Goal: Task Accomplishment & Management: Complete application form

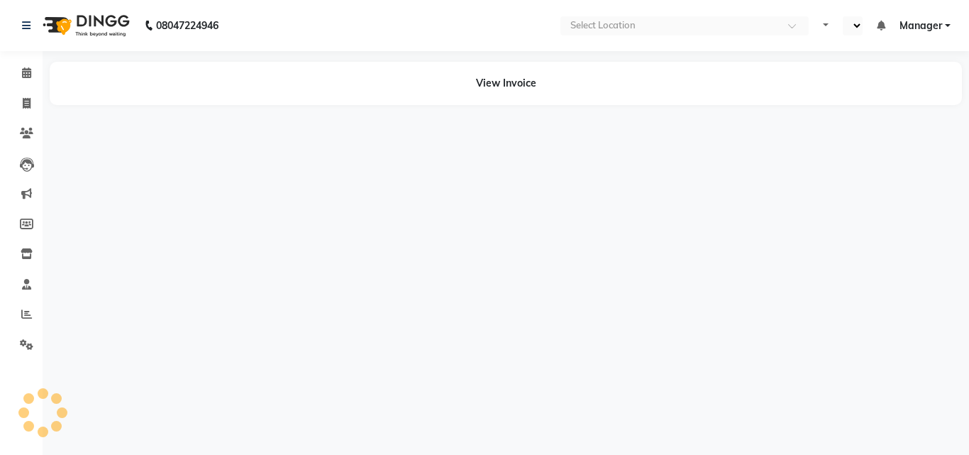
select select "en"
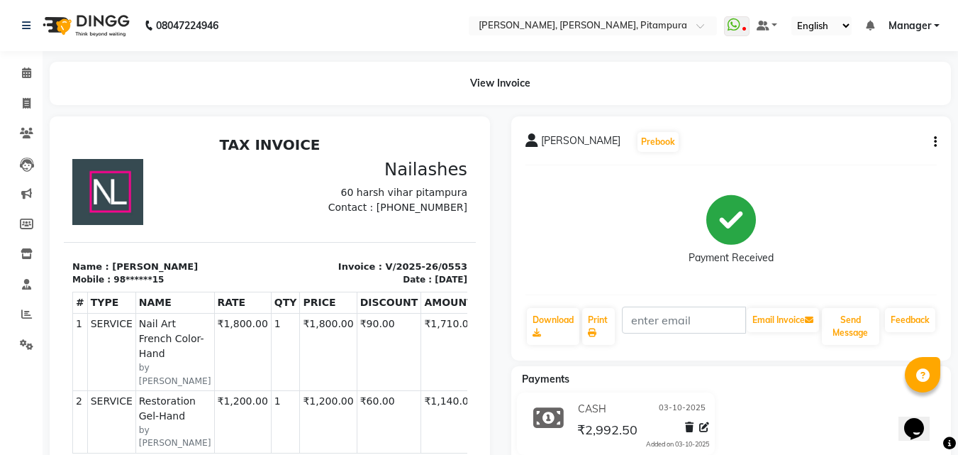
click at [938, 141] on div "Parul bhateja Prebook Payment Received Download Print Email Invoice Send Messag…" at bounding box center [731, 238] width 440 height 244
click at [936, 142] on icon "button" at bounding box center [935, 142] width 3 height 1
click at [25, 103] on icon at bounding box center [27, 103] width 8 height 11
select select "service"
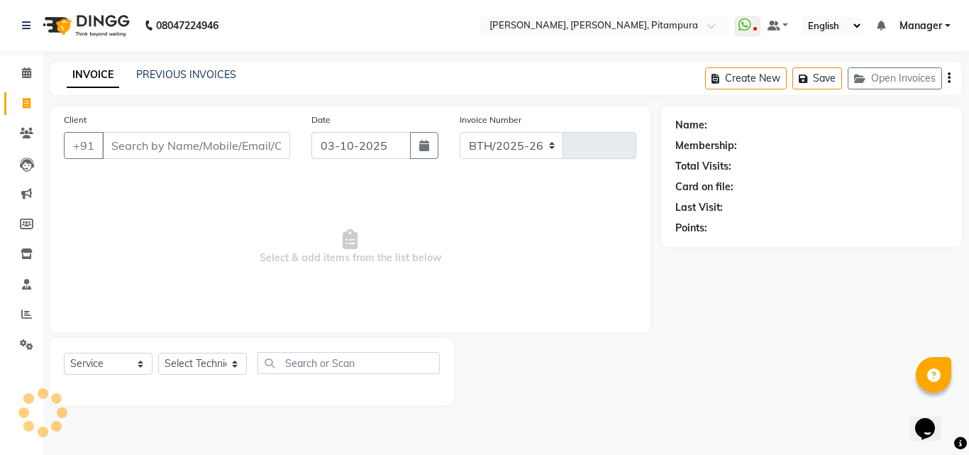
select select "4953"
type input "0557"
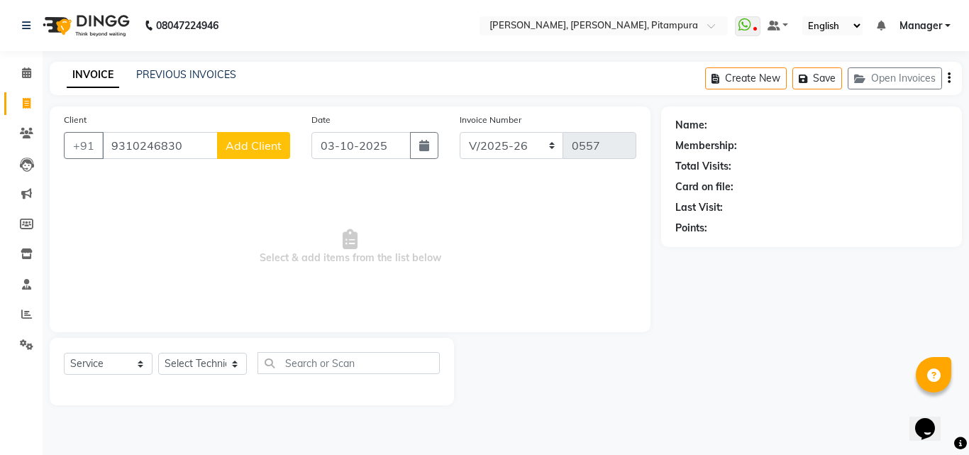
type input "9310246830"
click at [272, 140] on span "Add Client" at bounding box center [254, 145] width 56 height 14
select select "21"
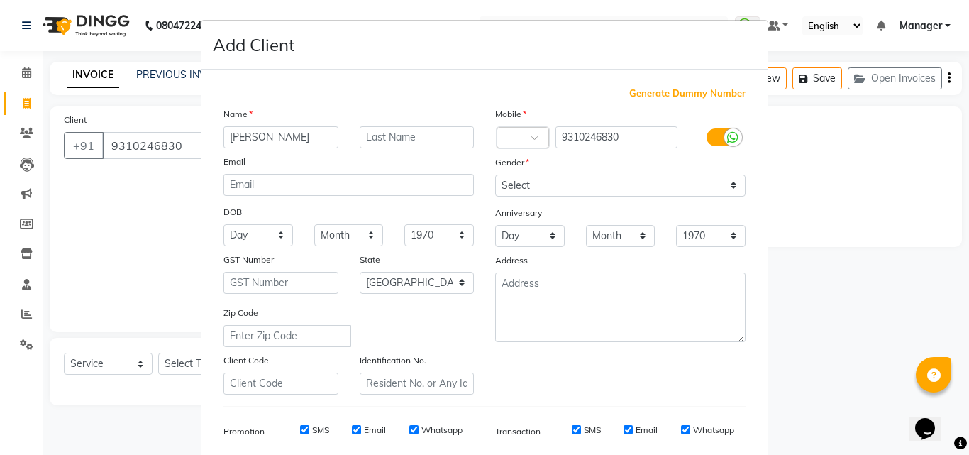
type input "[PERSON_NAME]"
click at [623, 181] on select "Select Male Female Other Prefer Not To Say" at bounding box center [620, 185] width 250 height 22
select select "female"
click at [495, 174] on select "Select Male Female Other Prefer Not To Say" at bounding box center [620, 185] width 250 height 22
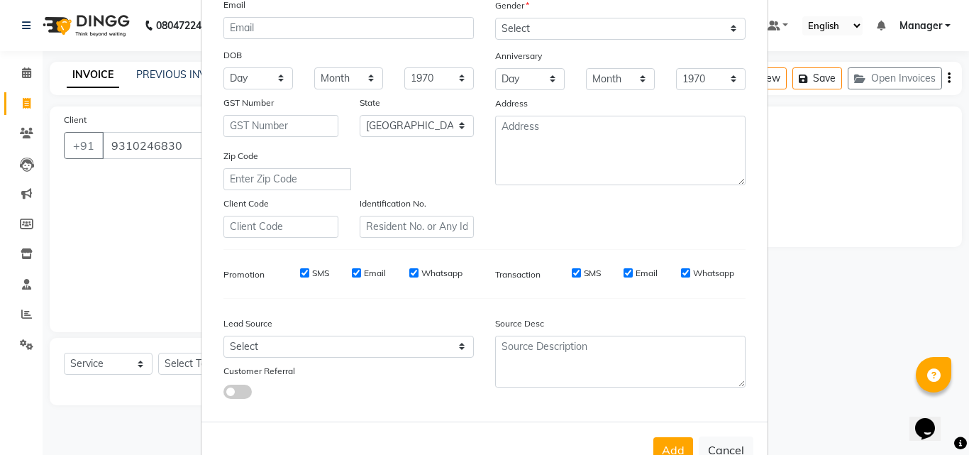
scroll to position [200, 0]
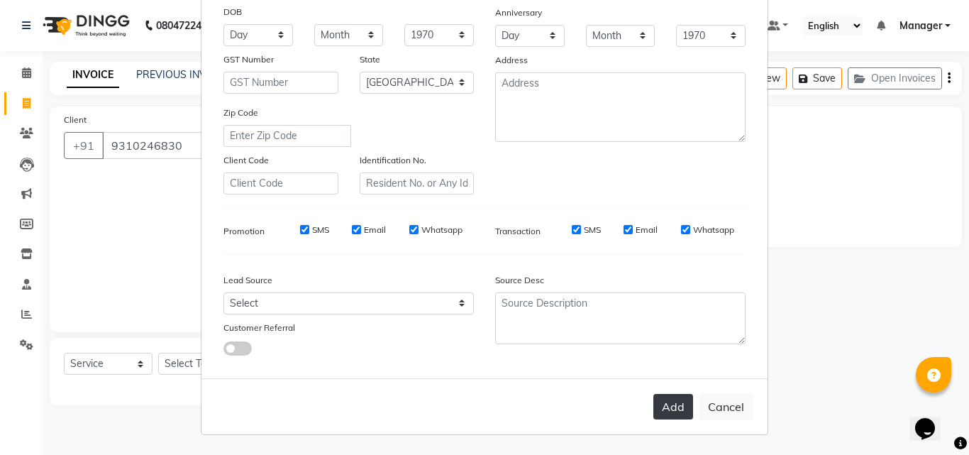
click at [683, 399] on button "Add" at bounding box center [673, 407] width 40 height 26
click at [665, 401] on div "Add Cancel" at bounding box center [484, 406] width 566 height 56
click at [719, 400] on button "Cancel" at bounding box center [726, 406] width 55 height 27
select select
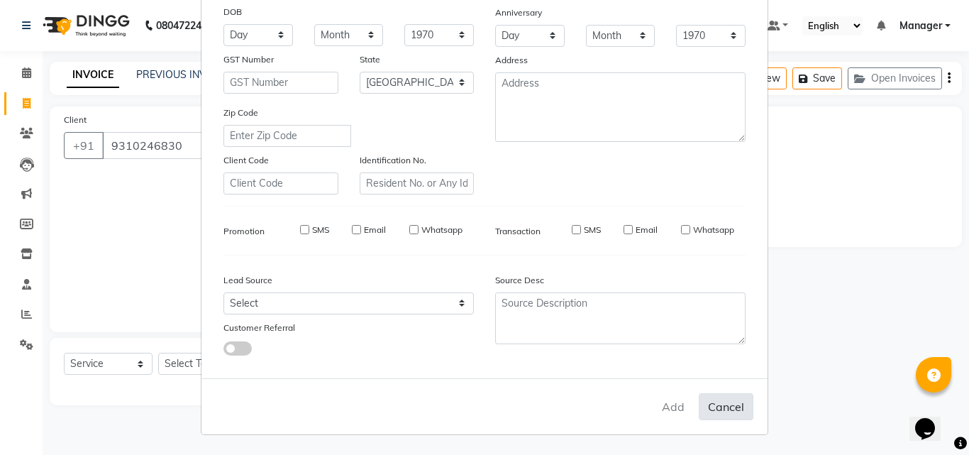
select select
select select "null"
select select
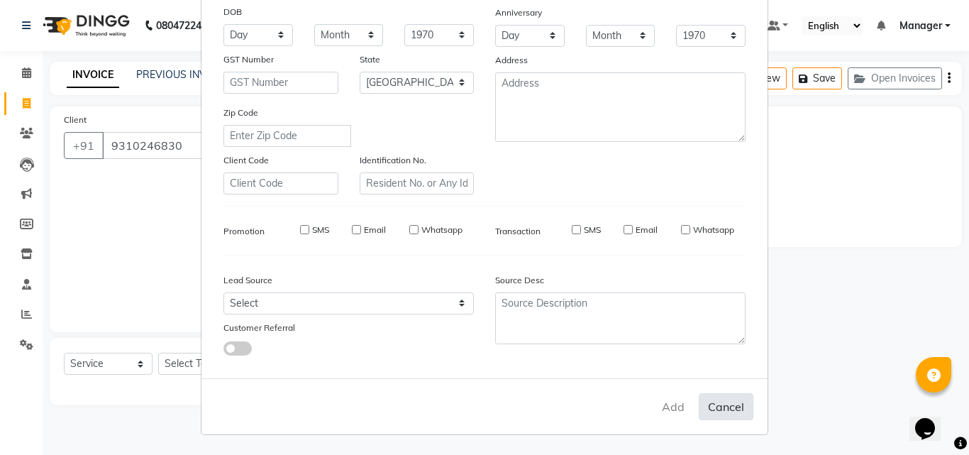
select select
checkbox input "false"
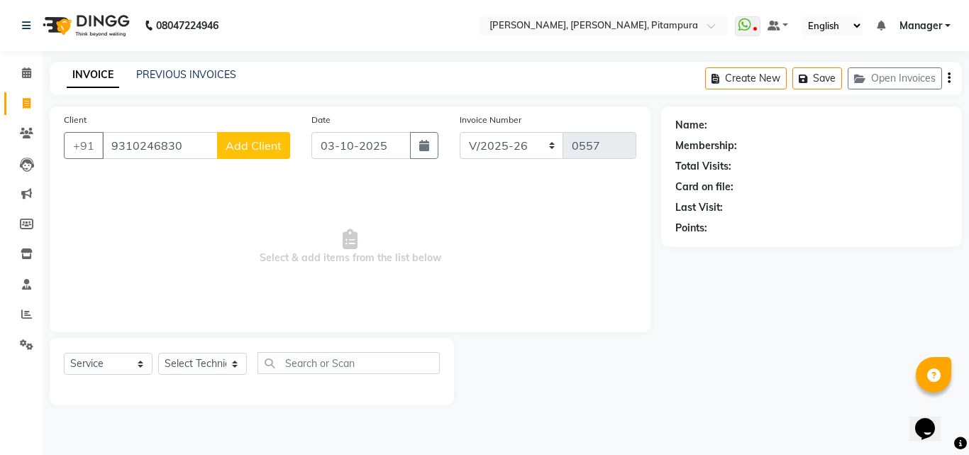
click at [257, 143] on span "Add Client" at bounding box center [254, 145] width 56 height 14
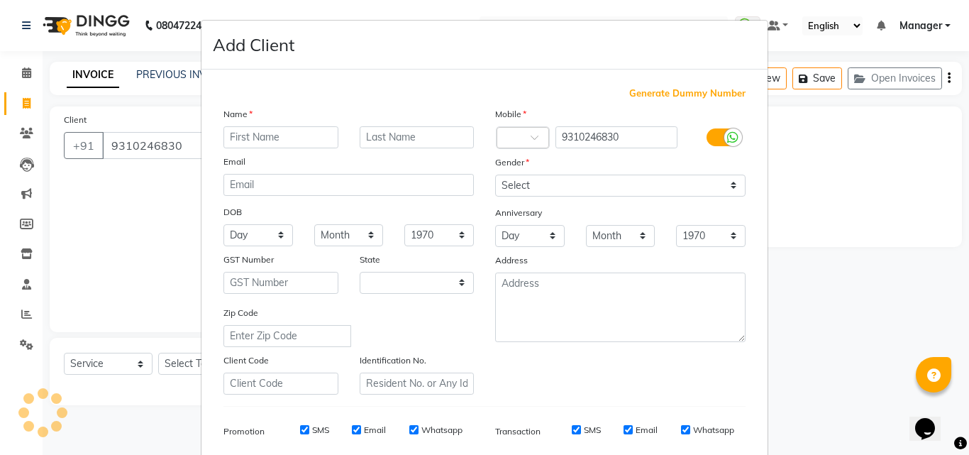
select select "21"
type input "[PERSON_NAME]"
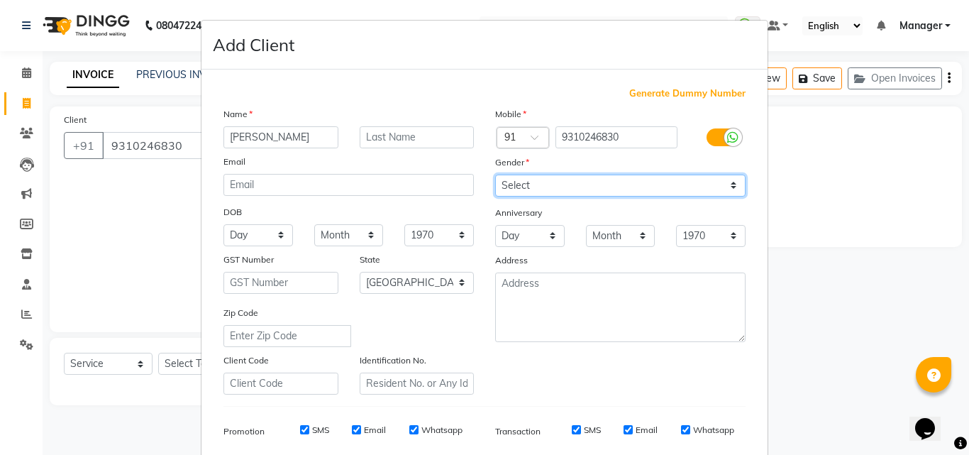
click at [513, 194] on select "Select Male Female Other Prefer Not To Say" at bounding box center [620, 185] width 250 height 22
select select "female"
click at [495, 174] on select "Select Male Female Other Prefer Not To Say" at bounding box center [620, 185] width 250 height 22
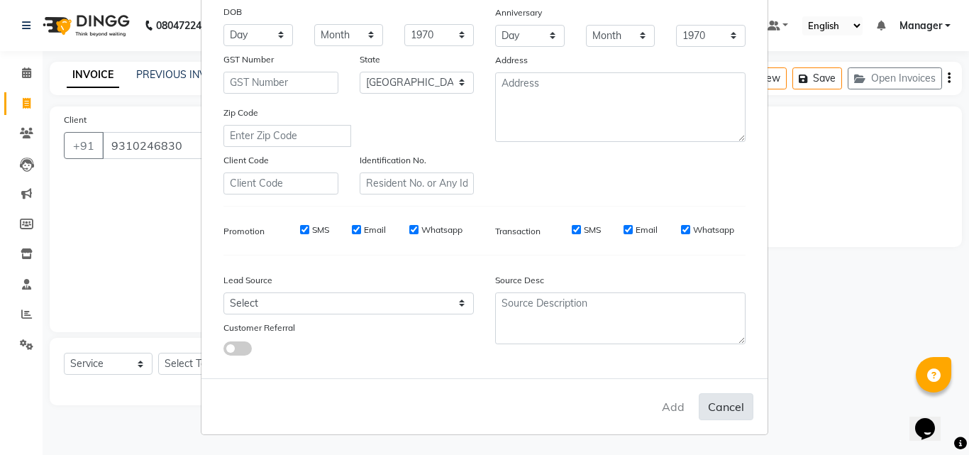
click at [739, 410] on button "Cancel" at bounding box center [726, 406] width 55 height 27
select select
select select "null"
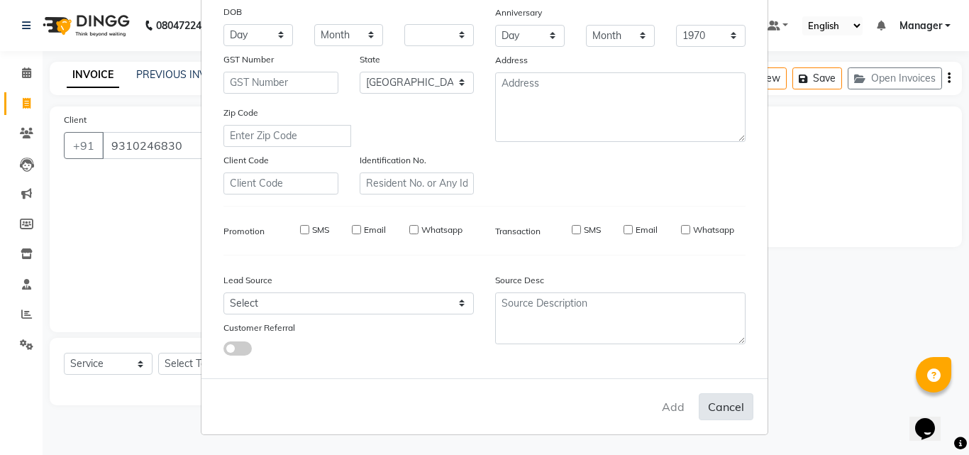
select select
checkbox input "false"
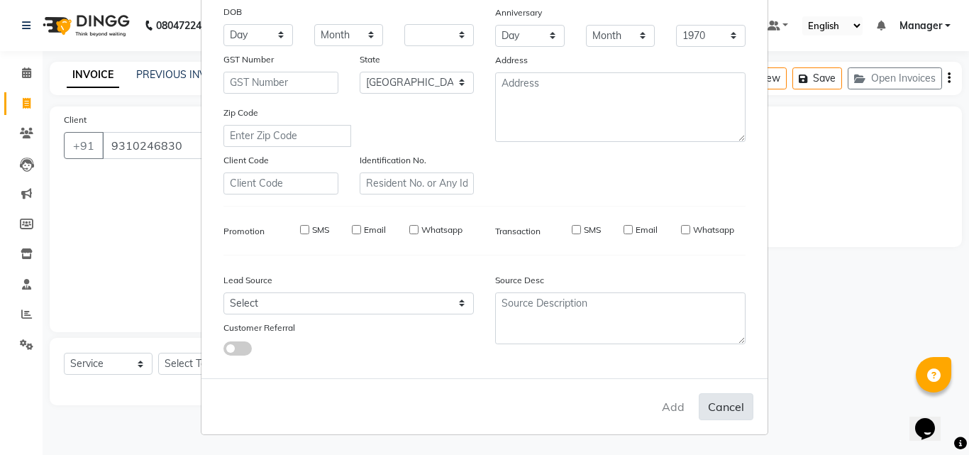
checkbox input "false"
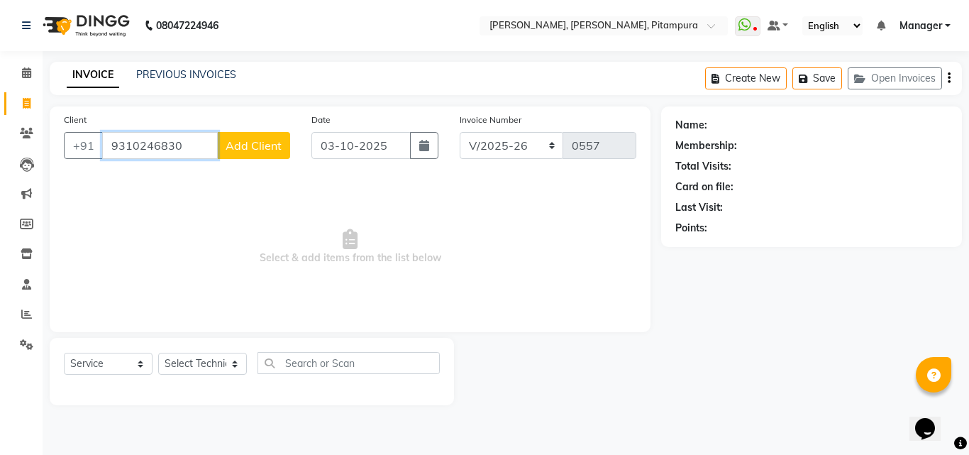
click at [194, 146] on input "9310246830" at bounding box center [160, 145] width 116 height 27
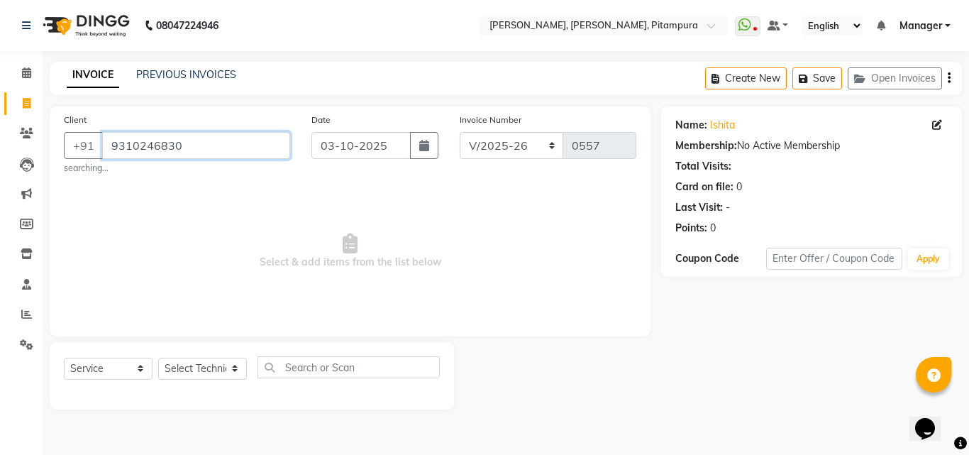
click at [194, 146] on input "9310246830" at bounding box center [196, 145] width 188 height 27
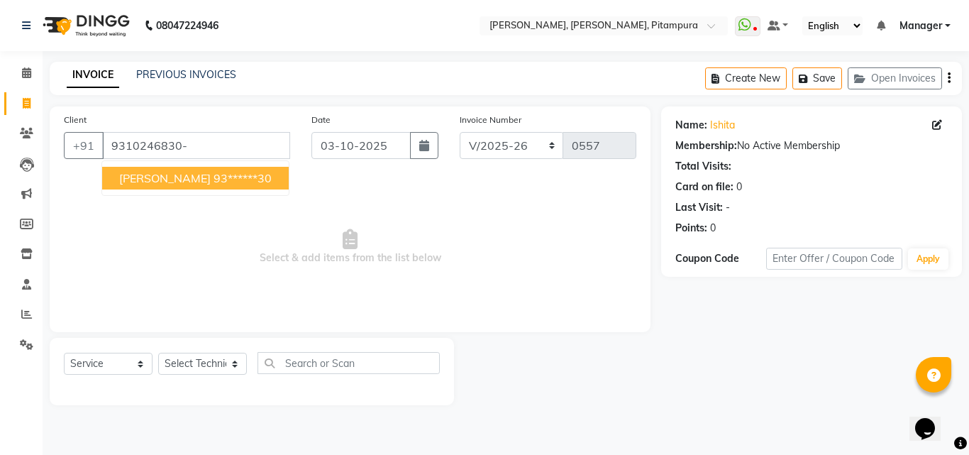
click at [214, 178] on ngb-highlight "93******30" at bounding box center [243, 178] width 58 height 14
type input "93******30"
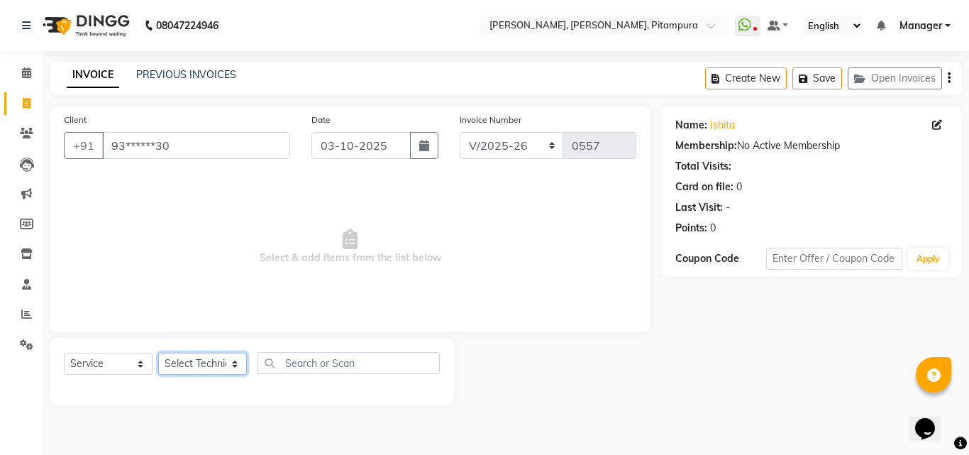
click at [193, 361] on select "Select Technician" at bounding box center [202, 364] width 89 height 22
click at [202, 362] on select "Select Technician" at bounding box center [202, 364] width 89 height 22
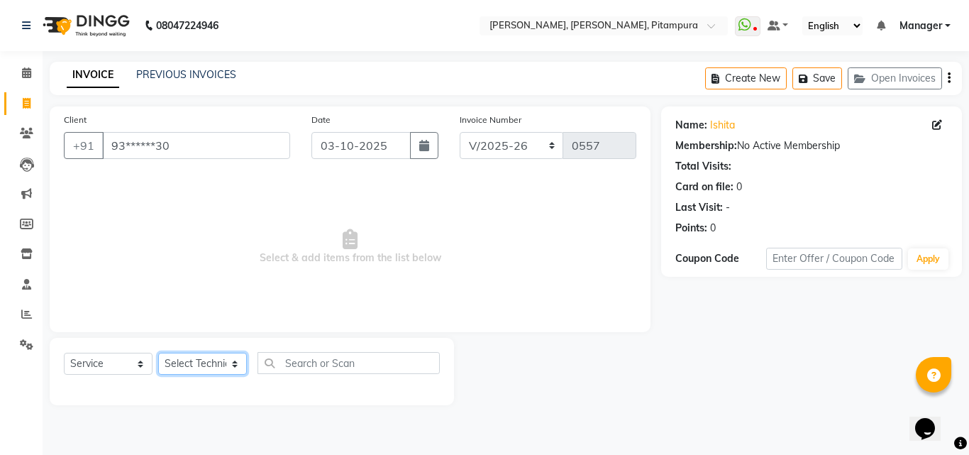
click at [202, 362] on select "Select Technician" at bounding box center [202, 364] width 89 height 22
click at [89, 364] on select "Select Service Product Membership Package Voucher Prepaid Gift Card" at bounding box center [108, 364] width 89 height 22
click at [191, 360] on select "Select Technician" at bounding box center [202, 364] width 89 height 22
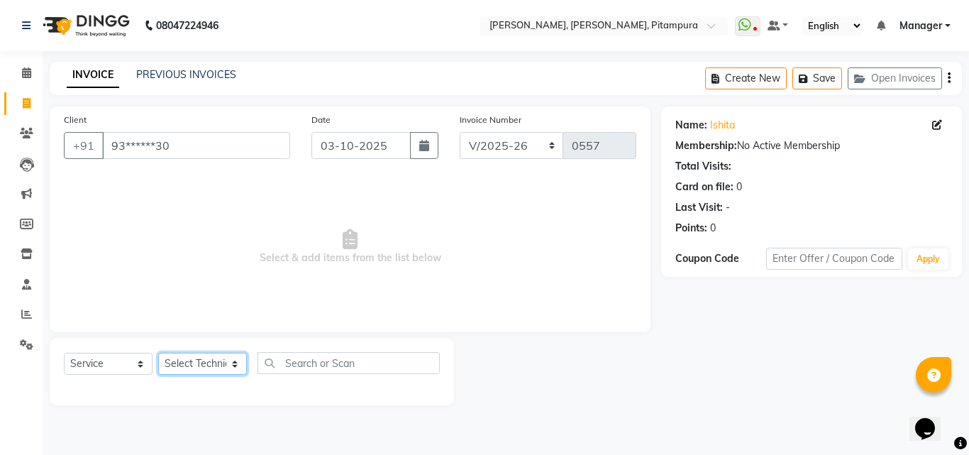
click at [236, 370] on select "Select Technician" at bounding box center [202, 364] width 89 height 22
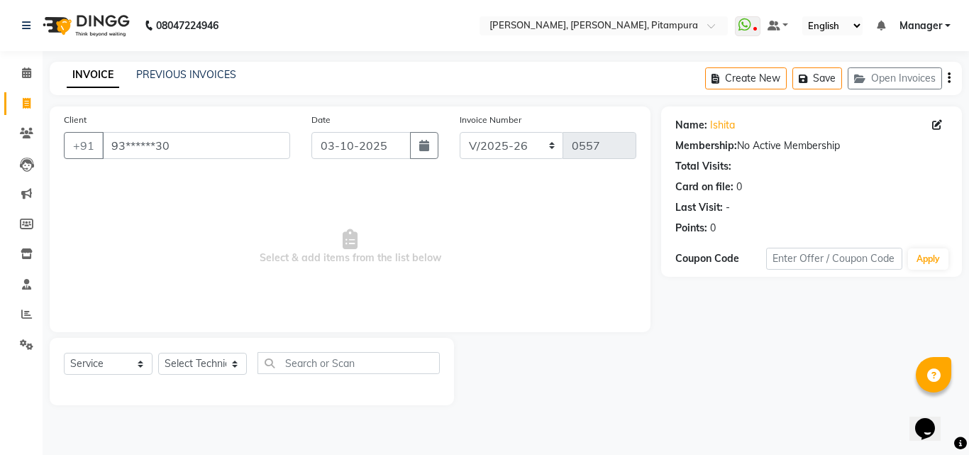
click at [219, 352] on div "Select Service Product Membership Package Voucher Prepaid Gift Card Select Tech…" at bounding box center [252, 368] width 376 height 33
click at [219, 357] on select "Select Technician" at bounding box center [202, 364] width 89 height 22
click at [158, 353] on select "Select Technician" at bounding box center [202, 364] width 89 height 22
click at [214, 379] on div "Select Service Product Membership Package Voucher Prepaid Gift Card Select Tech…" at bounding box center [252, 368] width 376 height 33
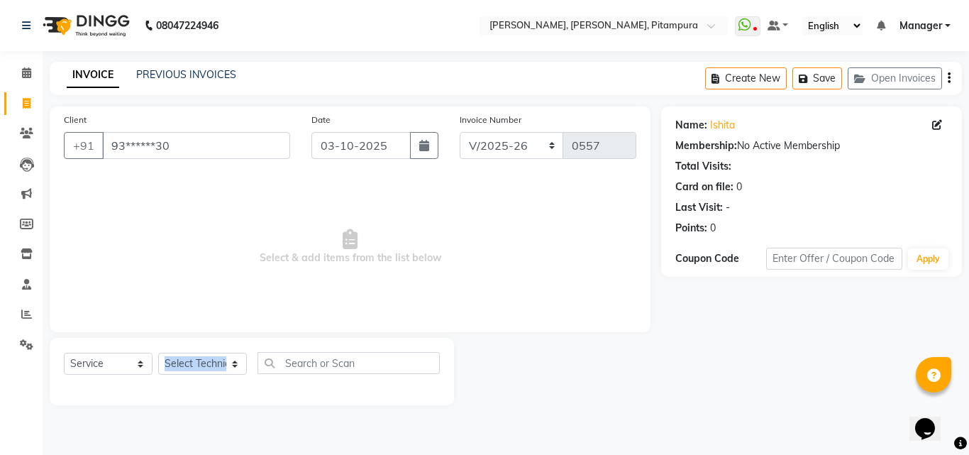
click at [214, 379] on div "Select Service Product Membership Package Voucher Prepaid Gift Card Select Tech…" at bounding box center [252, 368] width 376 height 33
click at [466, 334] on div "Client +91 93******30 Date 03-10-2025 Invoice Number BTH/2025-26 RED/2025-26 V/…" at bounding box center [350, 255] width 622 height 299
click at [933, 125] on icon at bounding box center [937, 125] width 10 height 10
select select "21"
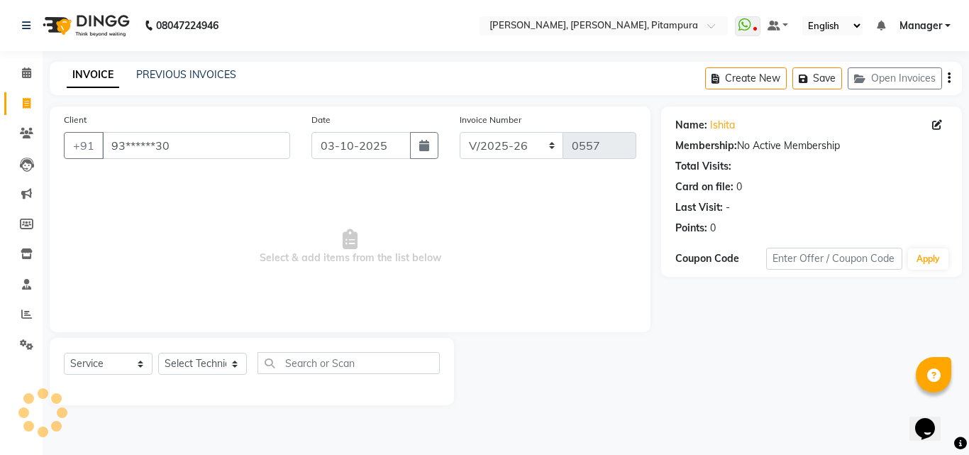
select select "female"
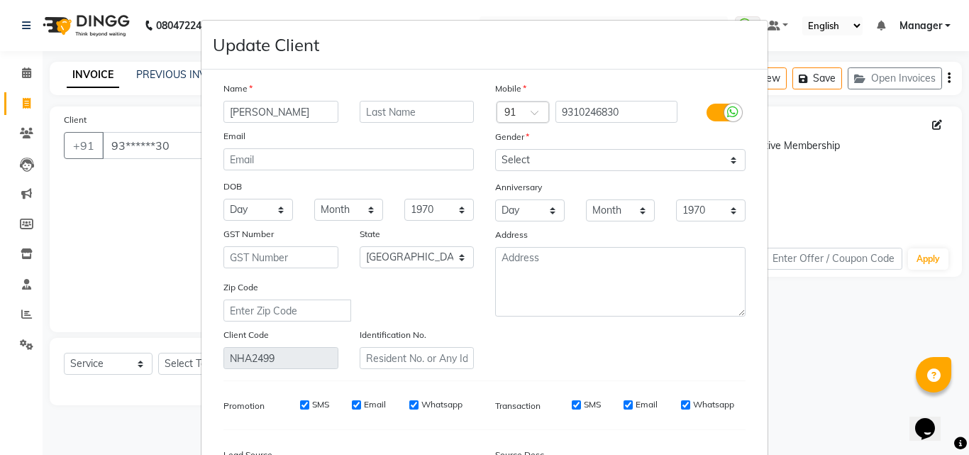
scroll to position [170, 0]
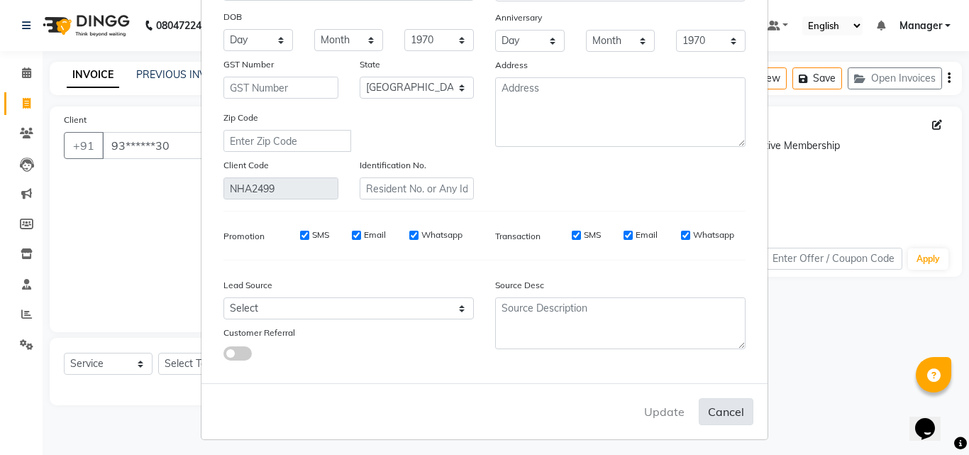
click at [713, 411] on button "Cancel" at bounding box center [726, 411] width 55 height 27
select select
select select "null"
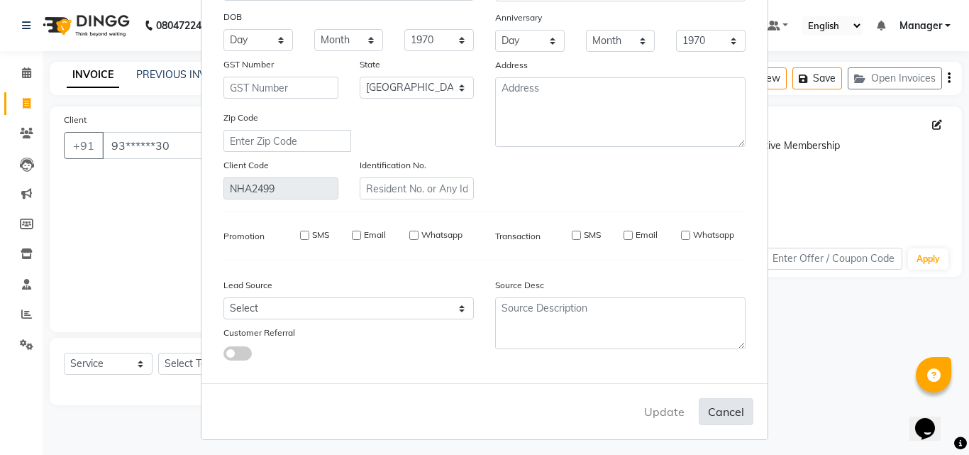
select select
checkbox input "false"
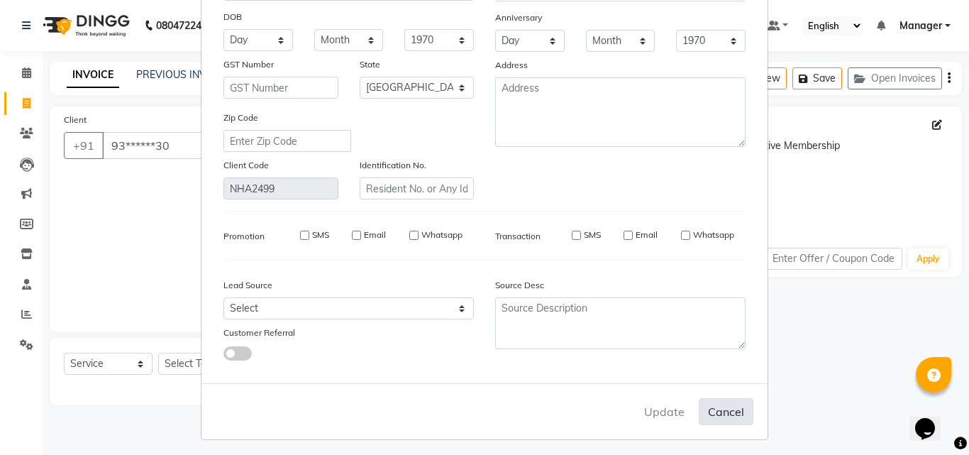
checkbox input "false"
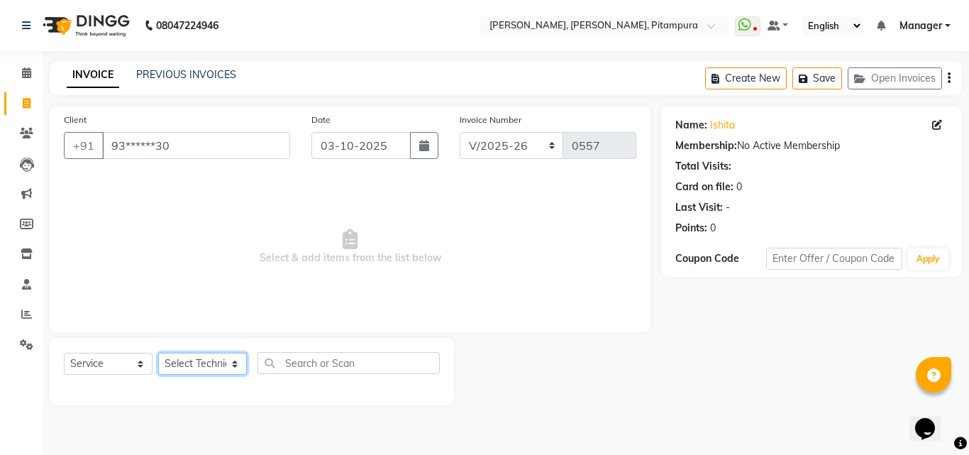
click at [204, 362] on select "Select Technician" at bounding box center [202, 364] width 89 height 22
click at [158, 353] on select "Select Technician" at bounding box center [202, 364] width 89 height 22
click at [205, 359] on select "Select Technician" at bounding box center [202, 364] width 89 height 22
click at [158, 353] on select "Select Technician" at bounding box center [202, 364] width 89 height 22
click at [237, 387] on div at bounding box center [252, 388] width 376 height 6
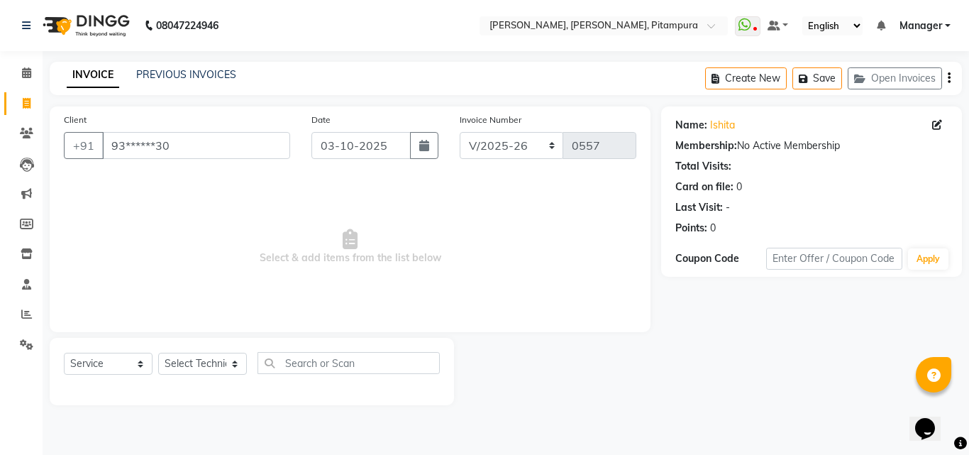
click at [237, 387] on div at bounding box center [252, 388] width 376 height 6
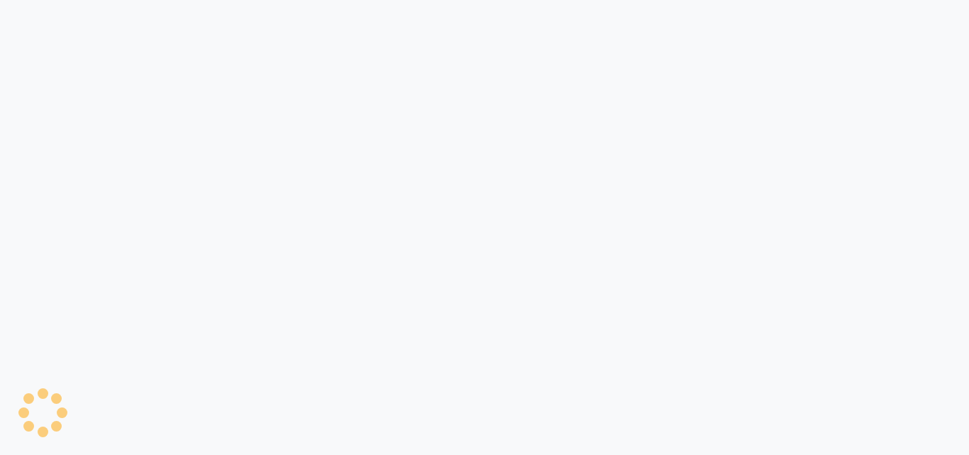
select select "service"
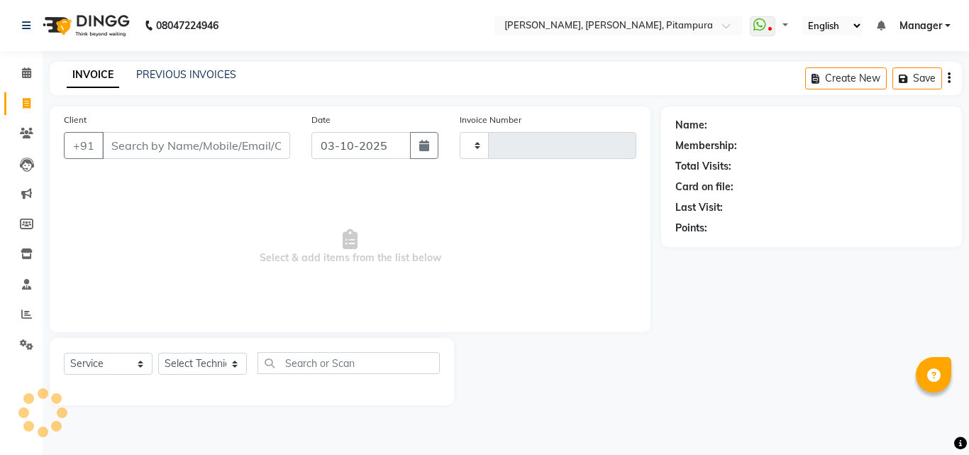
select select "en"
type input "0557"
select select "4953"
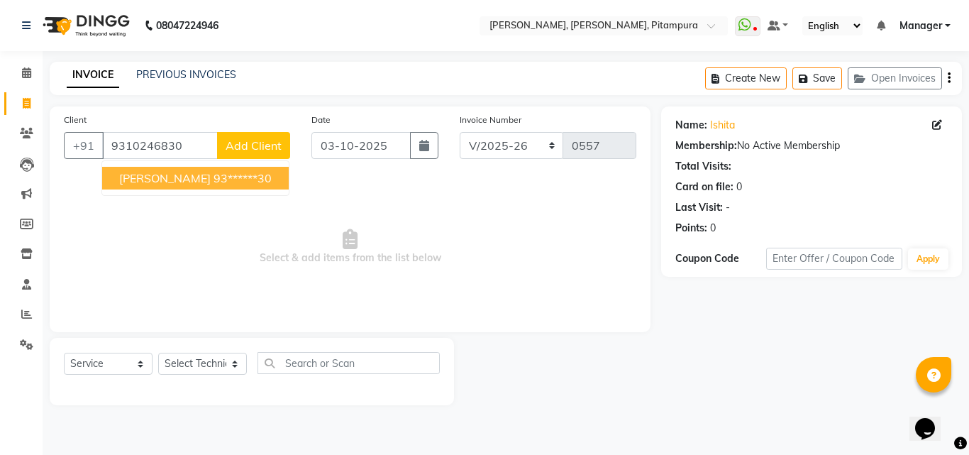
click at [214, 176] on ngb-highlight "93******30" at bounding box center [243, 178] width 58 height 14
type input "93******30"
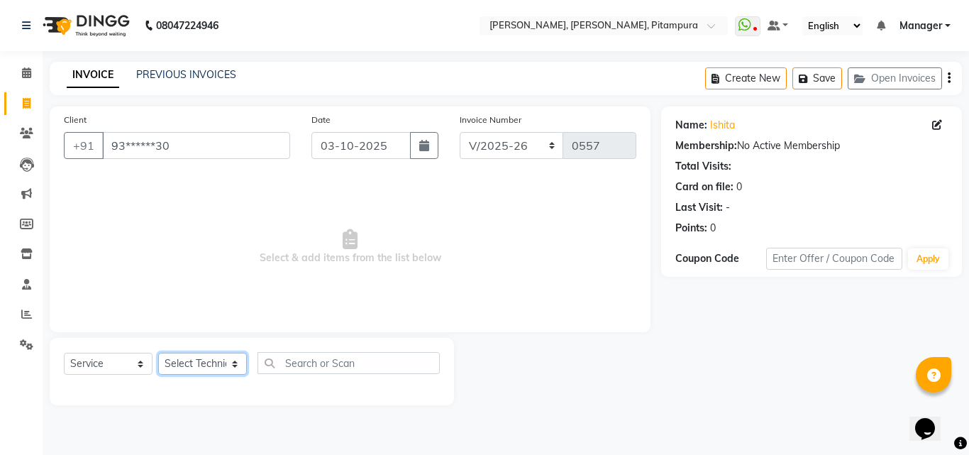
click at [185, 367] on select "Select Technician Khushi Manager [PERSON_NAME] [PERSON_NAME]" at bounding box center [202, 364] width 89 height 22
select select "79603"
click at [158, 353] on select "Select Technician Khushi Manager [PERSON_NAME] [PERSON_NAME]" at bounding box center [202, 364] width 89 height 22
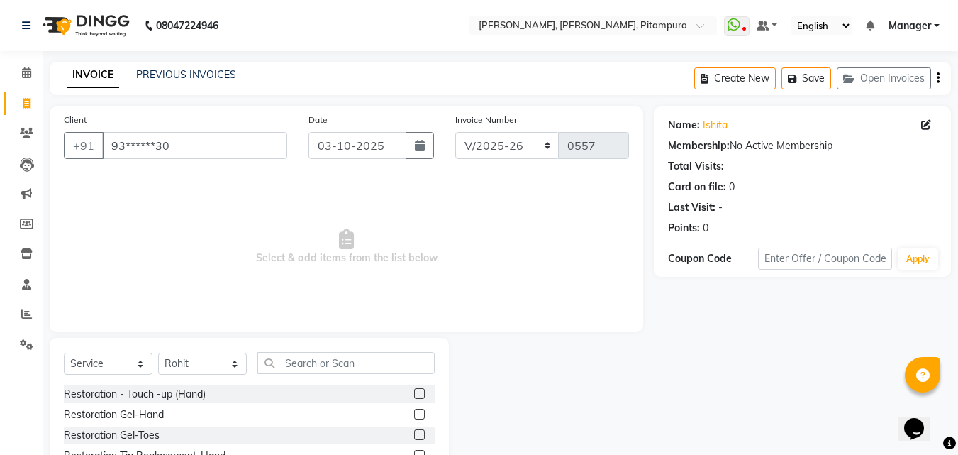
click at [414, 431] on label at bounding box center [419, 434] width 11 height 11
click at [414, 431] on input "checkbox" at bounding box center [418, 435] width 9 height 9
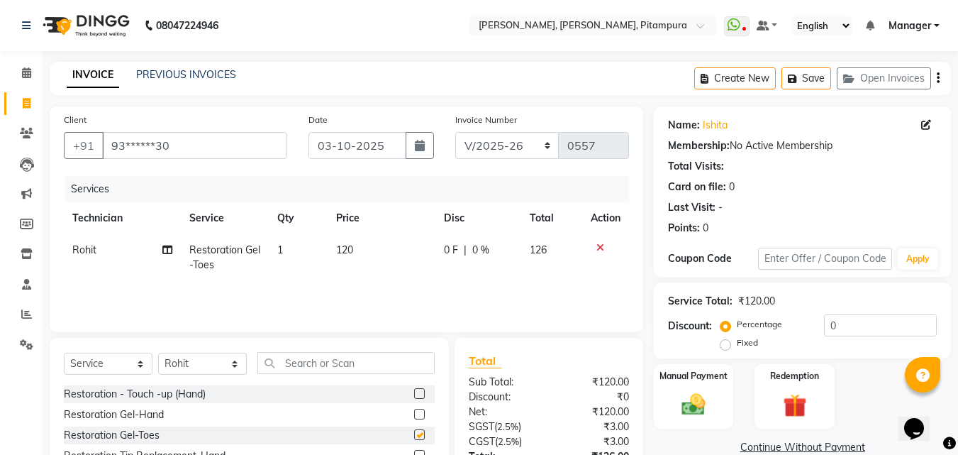
checkbox input "false"
click at [348, 245] on span "120" at bounding box center [344, 249] width 17 height 13
select select "79603"
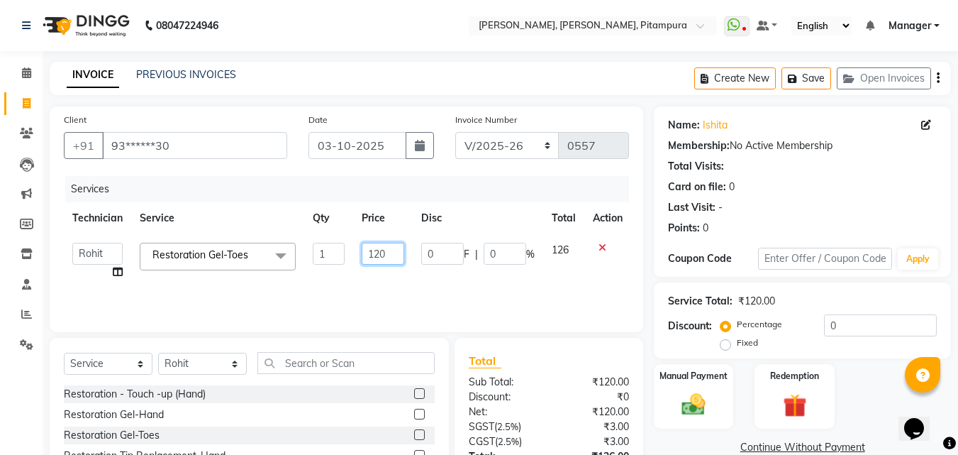
click at [378, 251] on input "120" at bounding box center [383, 254] width 43 height 22
type input "700"
click at [702, 411] on img at bounding box center [694, 404] width 40 height 28
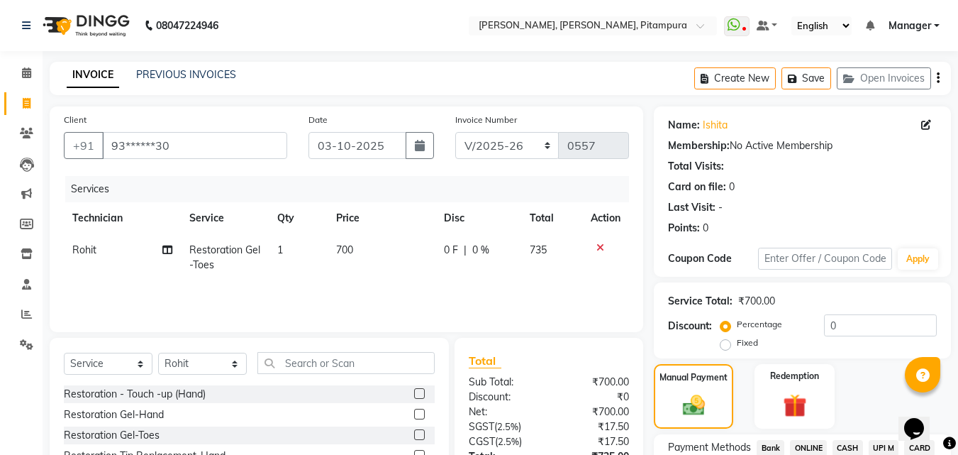
scroll to position [115, 0]
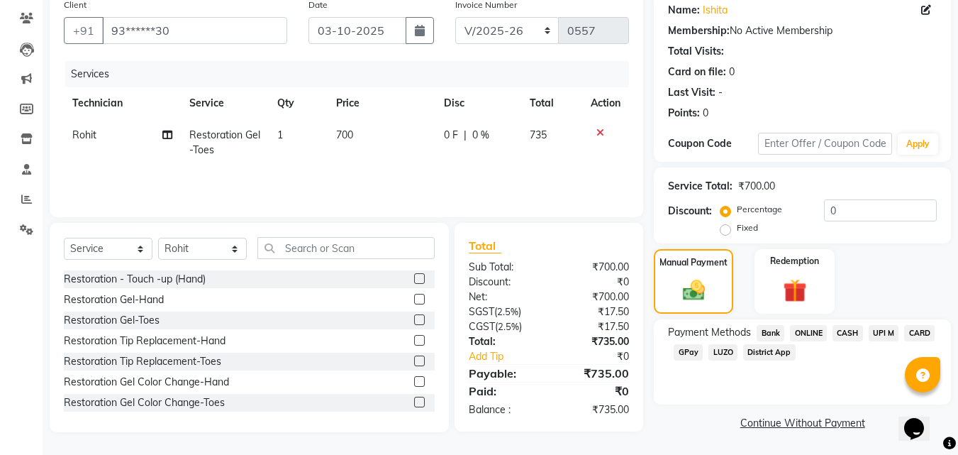
click at [877, 333] on span "UPI M" at bounding box center [884, 333] width 31 height 16
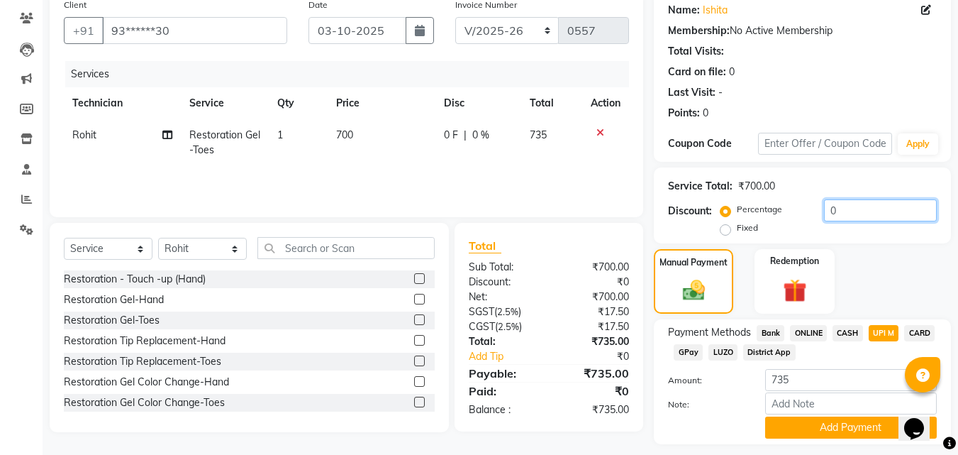
click at [854, 217] on input "0" at bounding box center [880, 210] width 113 height 22
type input "5"
click at [706, 416] on div at bounding box center [706, 427] width 96 height 22
click at [880, 335] on span "UPI M" at bounding box center [884, 333] width 31 height 16
type input "698.25"
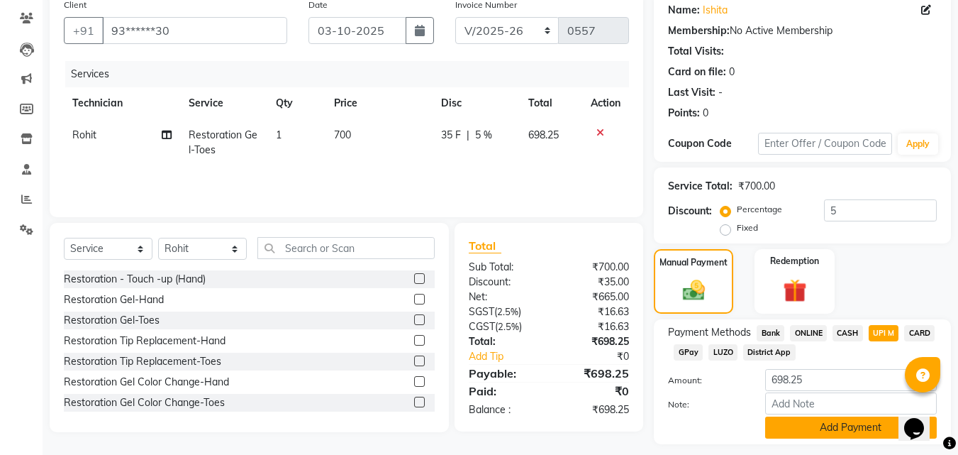
click at [845, 429] on button "Add Payment" at bounding box center [851, 427] width 172 height 22
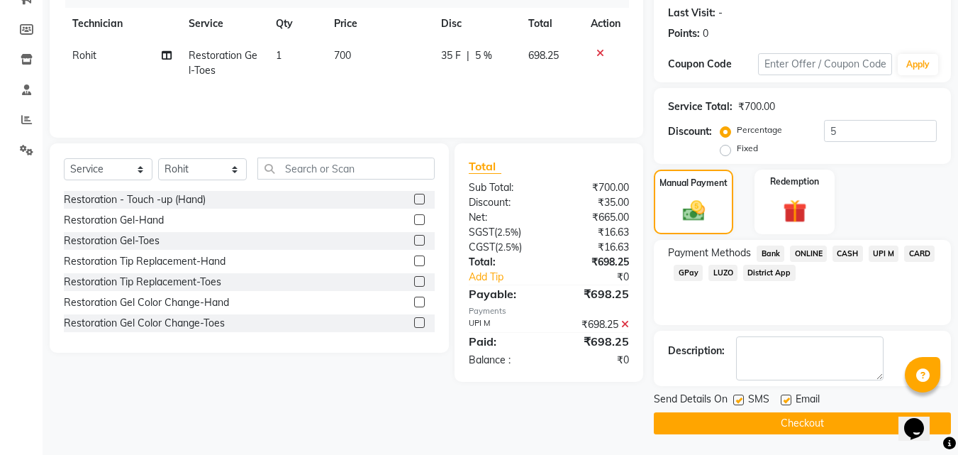
scroll to position [195, 0]
click at [778, 426] on button "Checkout" at bounding box center [802, 422] width 297 height 22
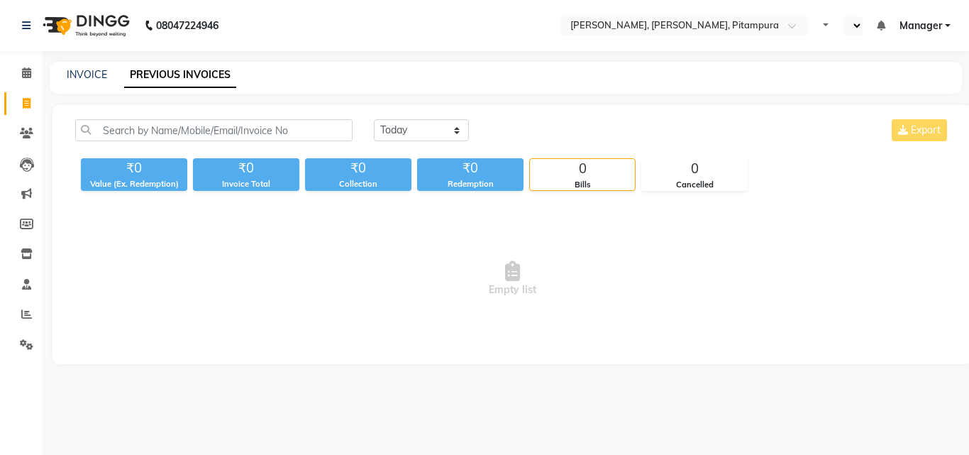
select select "en"
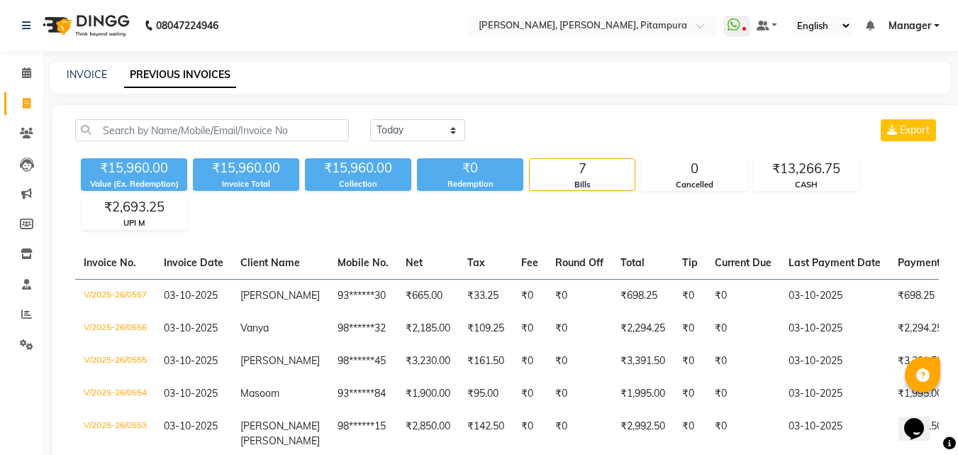
click at [900, 25] on span "Manager" at bounding box center [910, 25] width 43 height 15
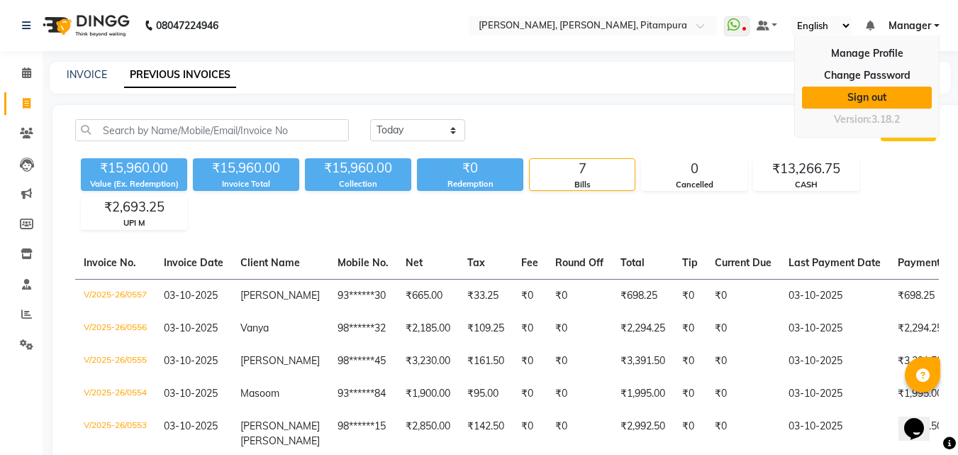
click at [867, 92] on link "Sign out" at bounding box center [867, 98] width 130 height 22
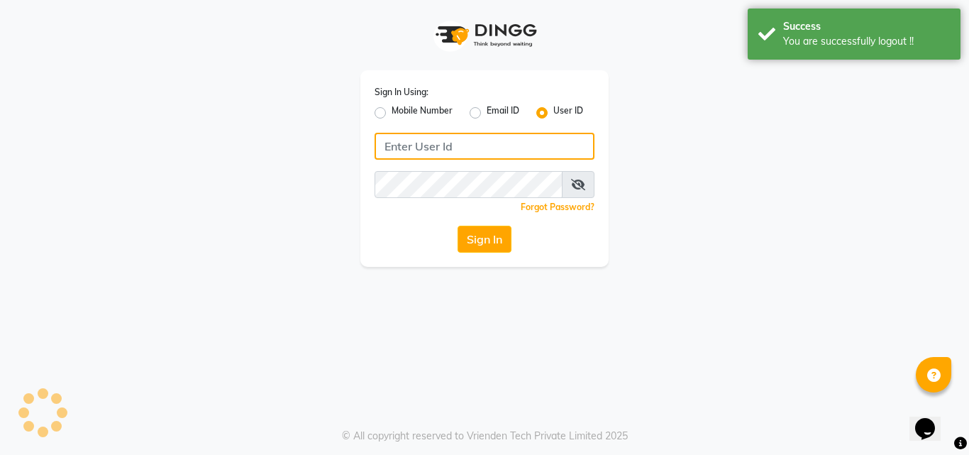
type input "9899947210"
